Goal: Check status

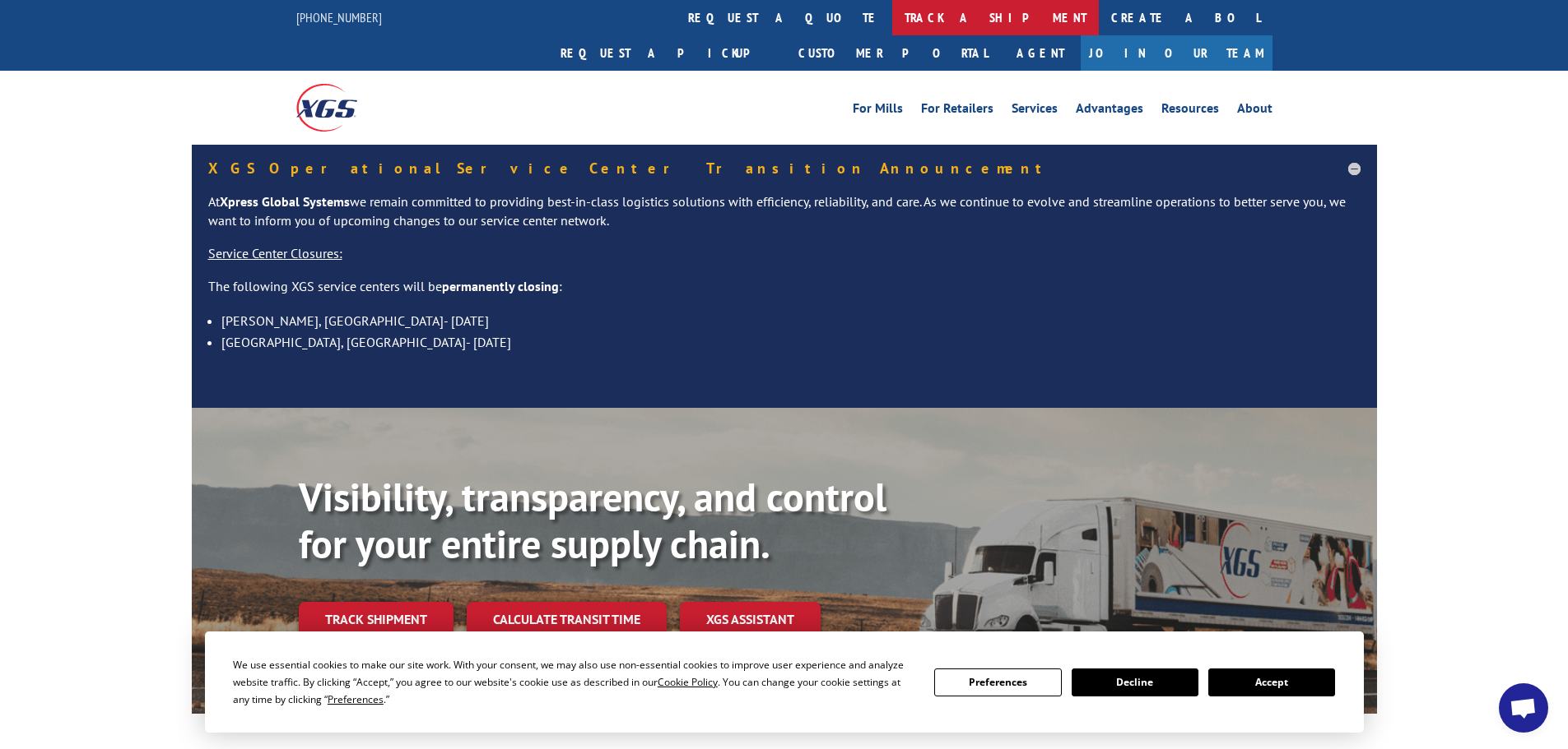
click at [892, 18] on link "track a shipment" at bounding box center [995, 18] width 207 height 35
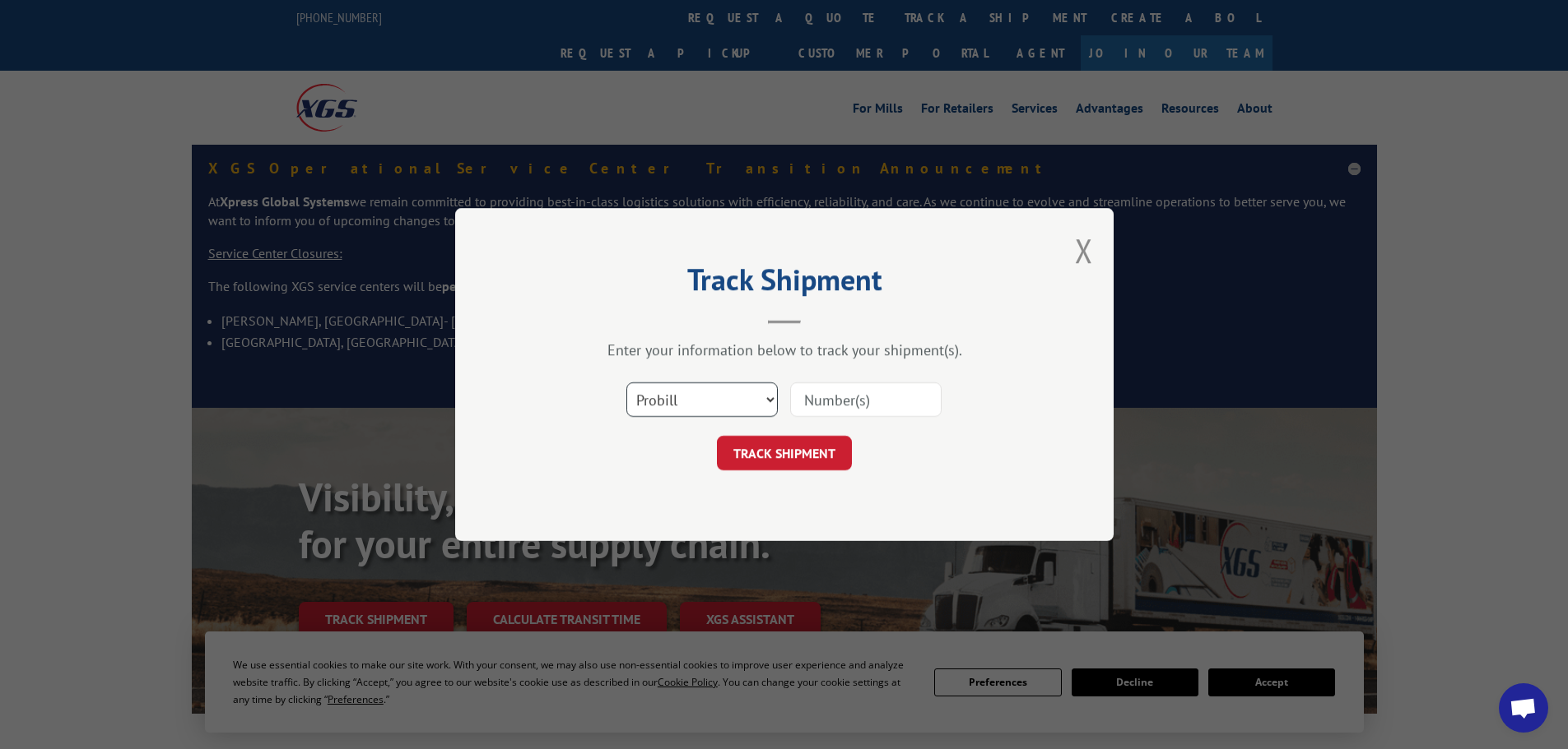
click at [744, 393] on select "Select category... Probill BOL PO" at bounding box center [701, 399] width 152 height 34
click at [843, 392] on input at bounding box center [866, 399] width 152 height 34
paste input "17469238"
type input "17469238"
click at [825, 472] on div "Track Shipment Enter your information below to track your shipment(s). Select c…" at bounding box center [784, 375] width 658 height 333
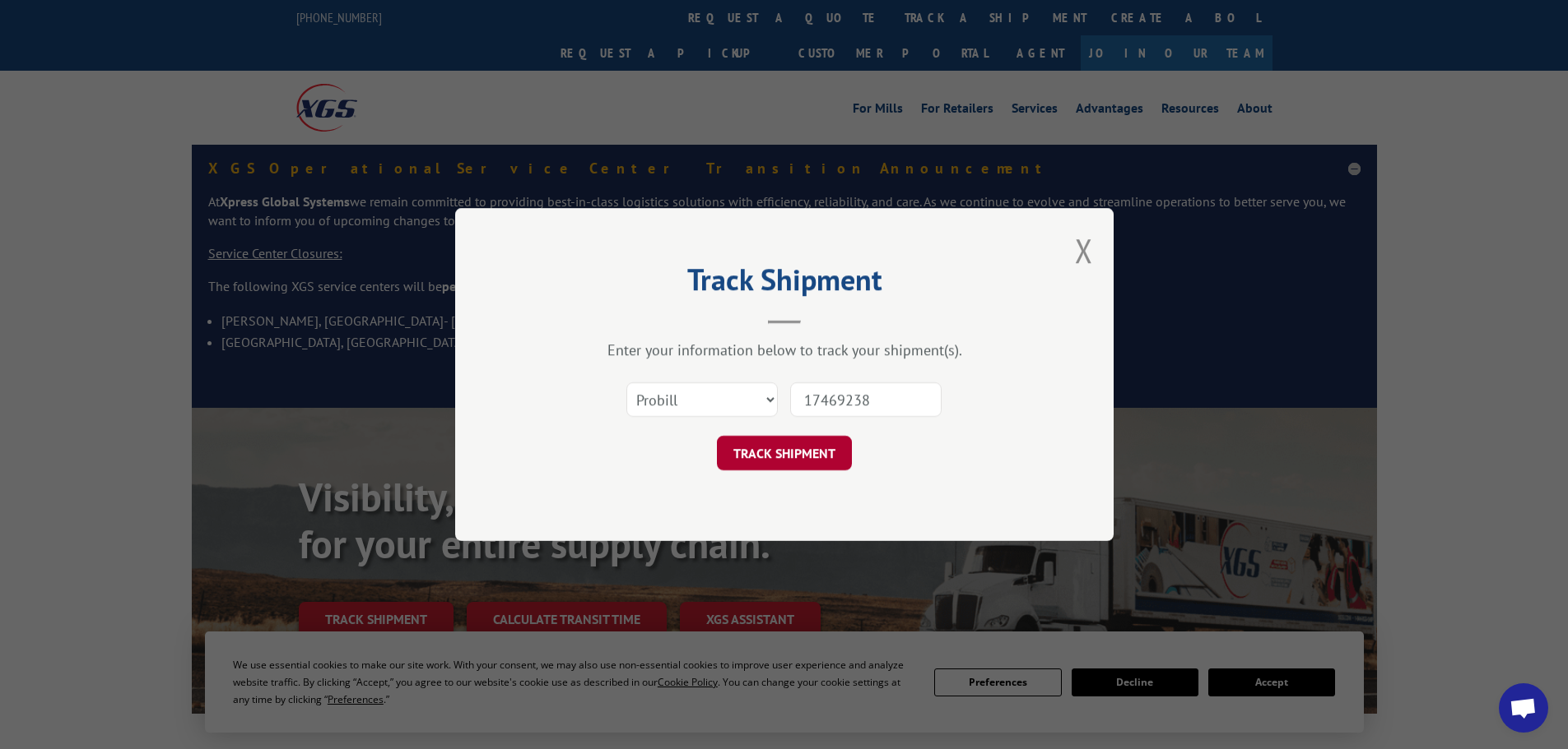
click at [829, 452] on button "TRACK SHIPMENT" at bounding box center [784, 452] width 135 height 34
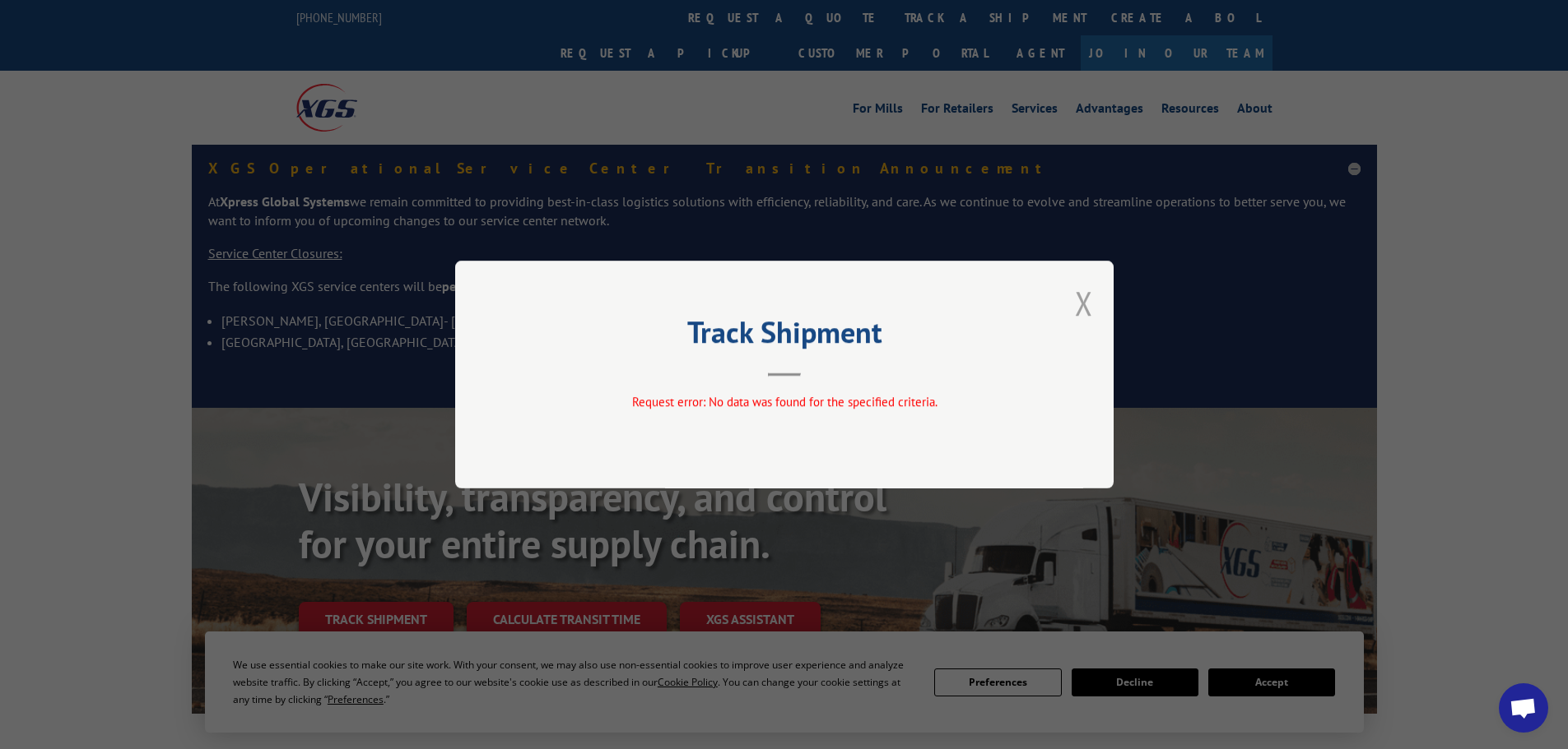
click at [1074, 288] on button "Close modal" at bounding box center [1083, 303] width 18 height 44
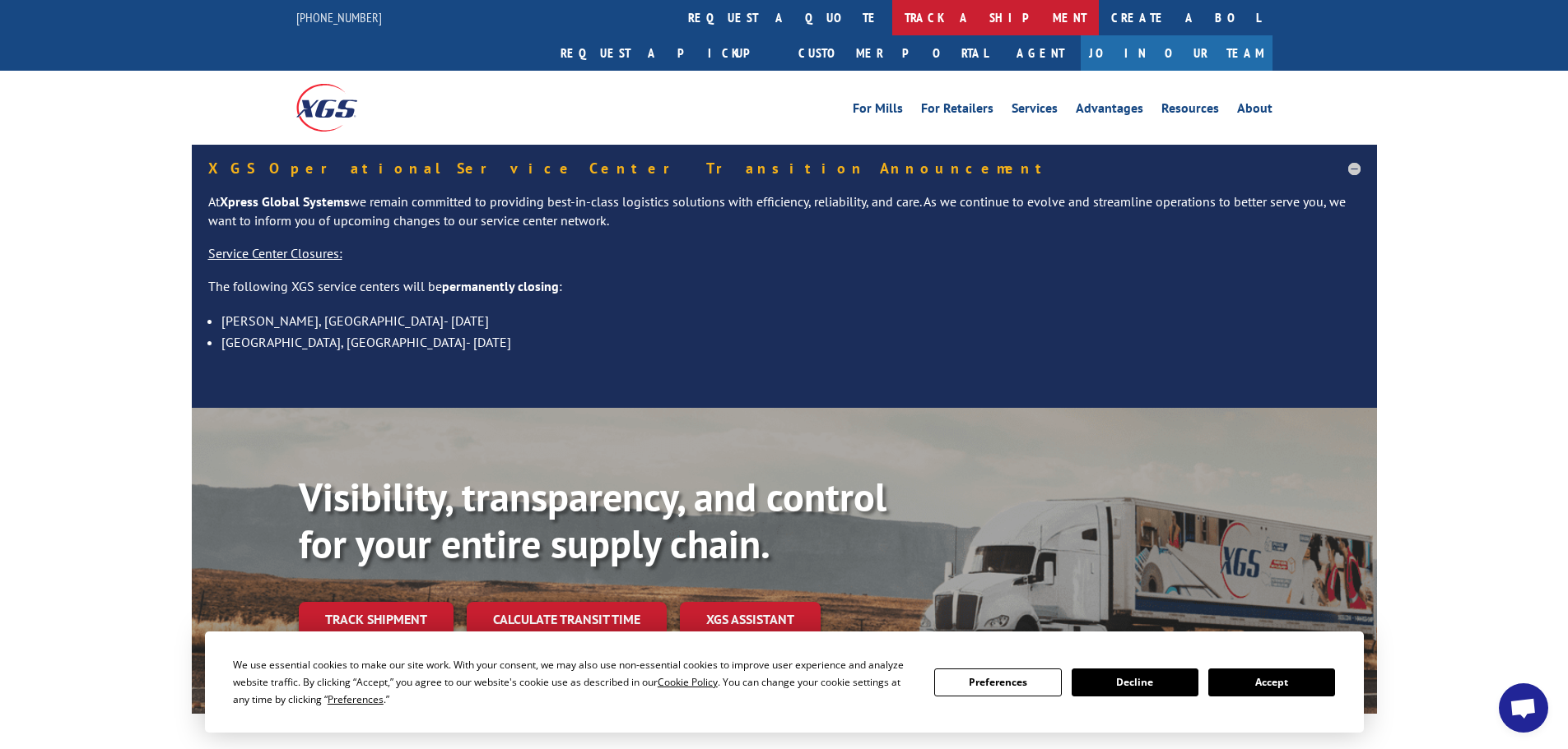
click at [892, 29] on link "track a shipment" at bounding box center [995, 18] width 207 height 35
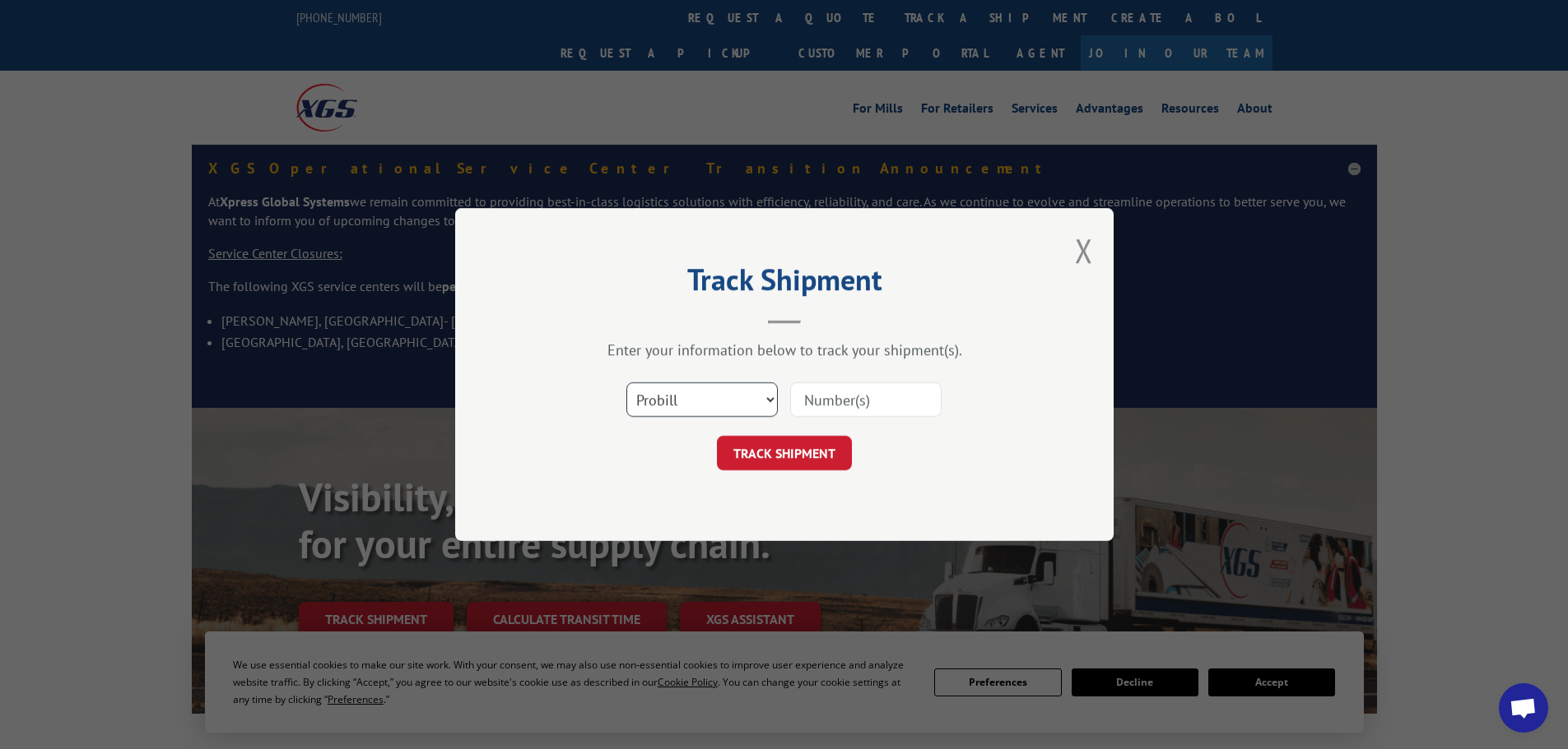
click at [758, 400] on select "Select category... Probill BOL PO" at bounding box center [701, 399] width 152 height 34
select select "bol"
click at [626, 383] on select "Select category... Probill BOL PO" at bounding box center [701, 399] width 152 height 34
click at [897, 397] on input at bounding box center [866, 399] width 152 height 34
paste input "6009842"
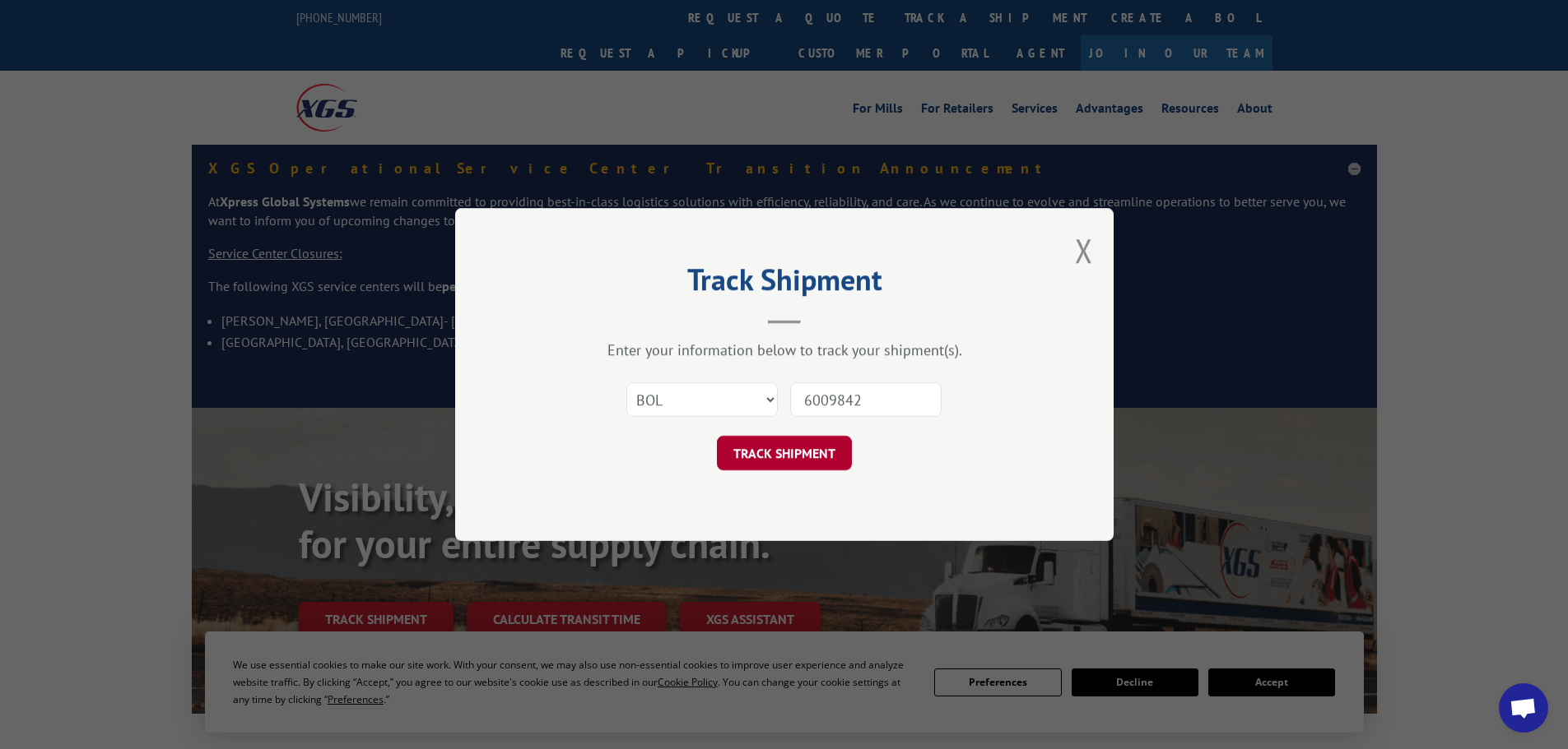
type input "6009842"
click at [843, 467] on button "TRACK SHIPMENT" at bounding box center [784, 452] width 135 height 34
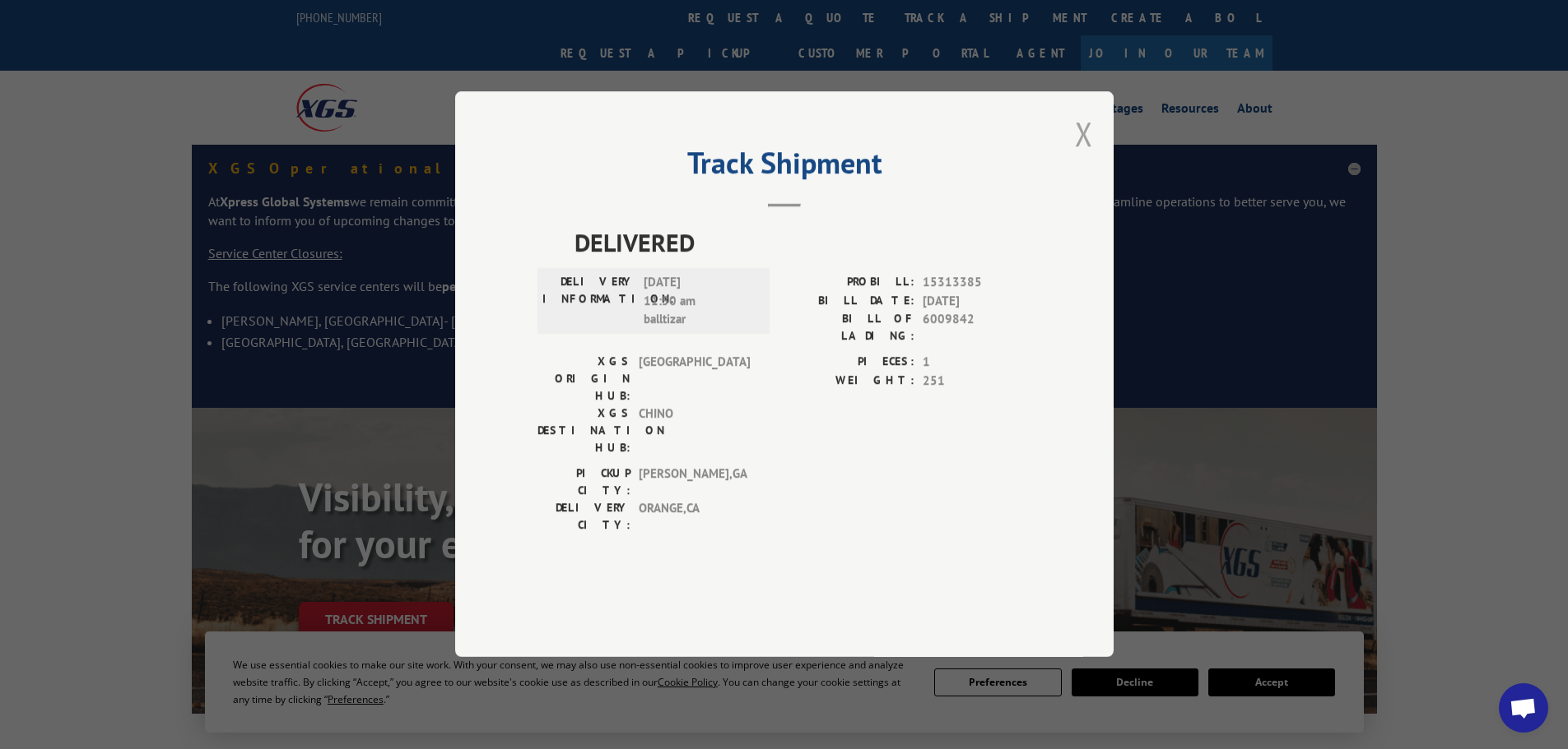
click at [1081, 156] on button "Close modal" at bounding box center [1083, 133] width 18 height 44
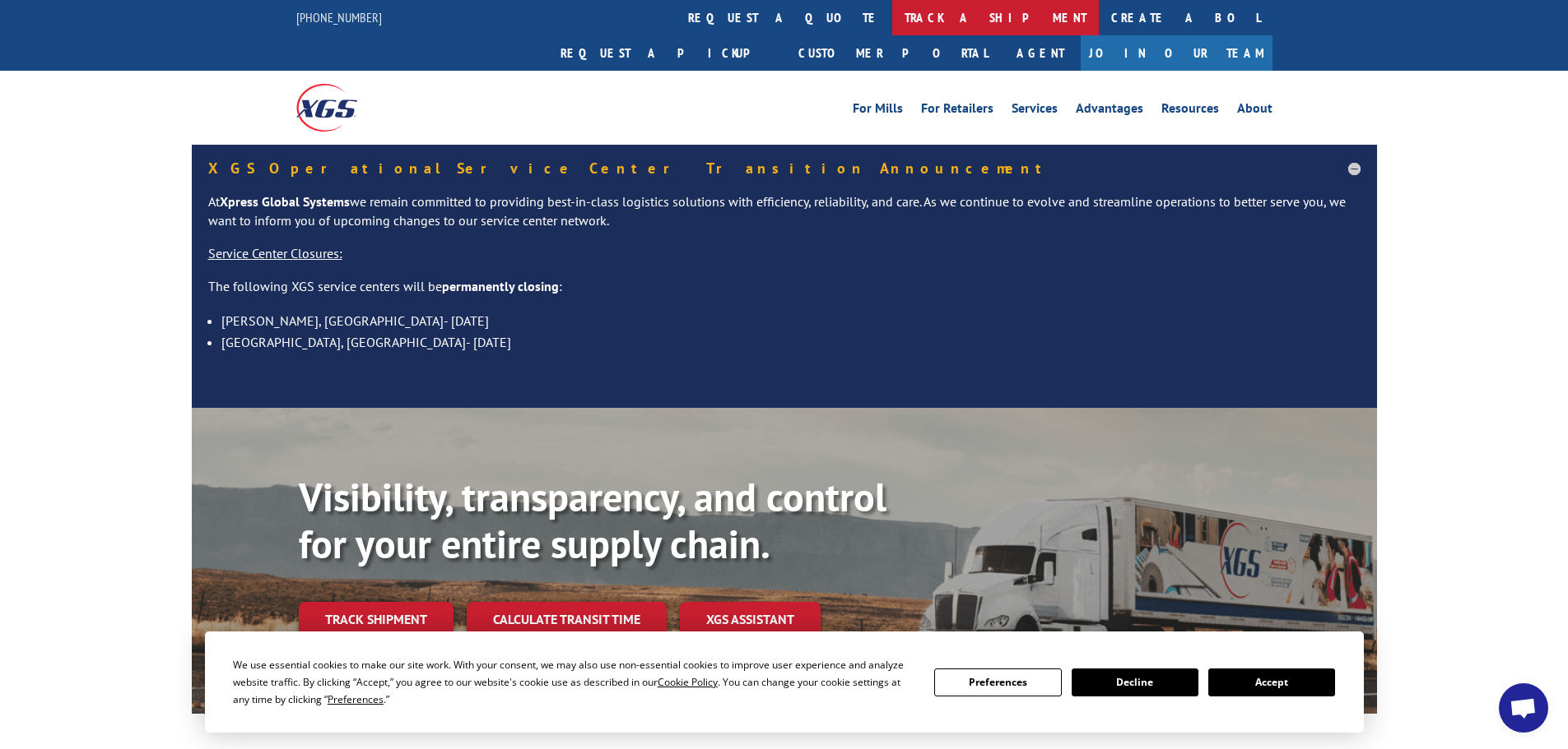
click at [892, 19] on link "track a shipment" at bounding box center [995, 18] width 207 height 35
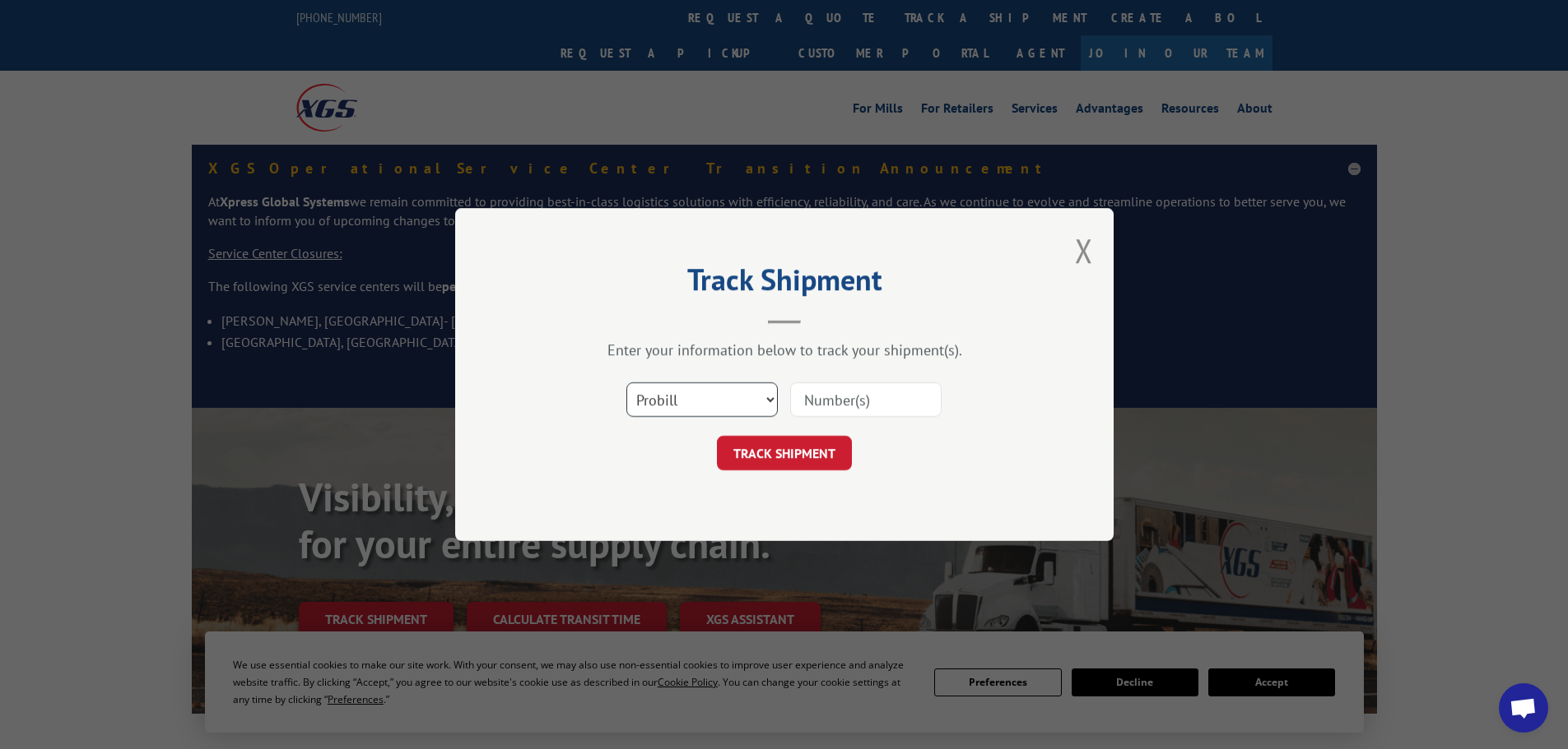
click at [708, 389] on select "Select category... Probill BOL PO" at bounding box center [701, 399] width 152 height 34
click at [886, 396] on input at bounding box center [866, 399] width 152 height 34
paste input "17469238"
type input "17469238"
click at [821, 455] on button "TRACK SHIPMENT" at bounding box center [784, 452] width 135 height 34
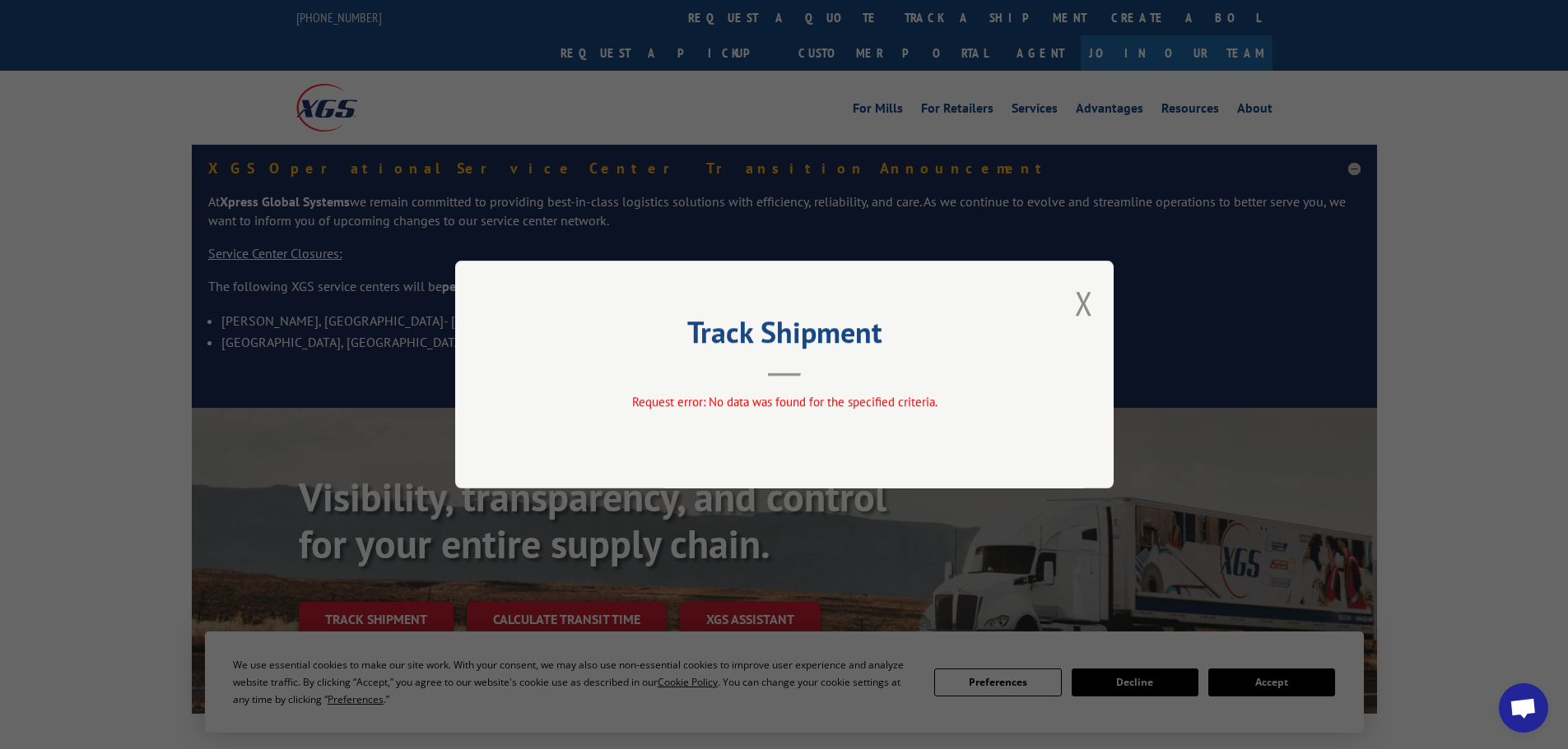
click at [1095, 289] on div "Track Shipment Request error: No data was found for the specified criteria." at bounding box center [784, 374] width 658 height 228
click at [1065, 302] on div "Track Shipment Request error: No data was found for the specified criteria." at bounding box center [784, 374] width 658 height 228
click at [1074, 299] on button "Close modal" at bounding box center [1083, 303] width 18 height 44
